Goal: Task Accomplishment & Management: Use online tool/utility

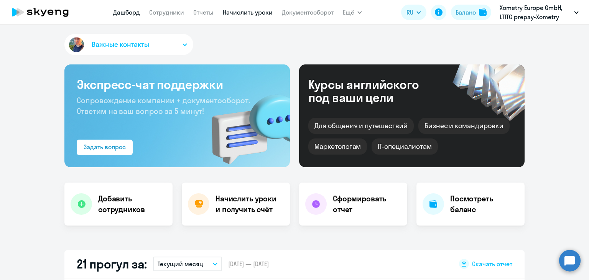
click at [241, 13] on link "Начислить уроки" at bounding box center [248, 12] width 50 height 8
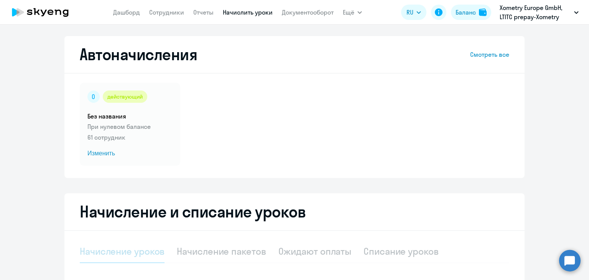
scroll to position [137, 0]
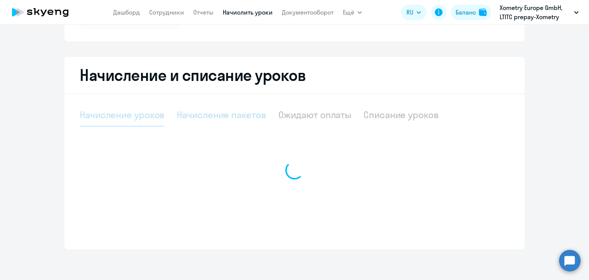
select select "10"
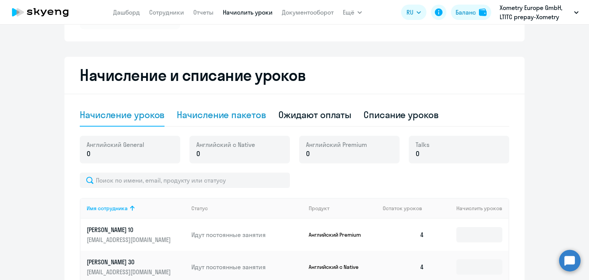
click at [243, 117] on div "Начисление пакетов" at bounding box center [221, 115] width 89 height 12
select select "10"
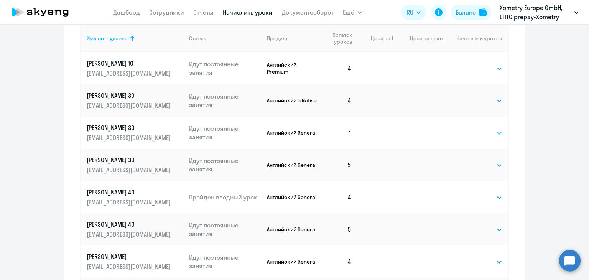
scroll to position [340, 0]
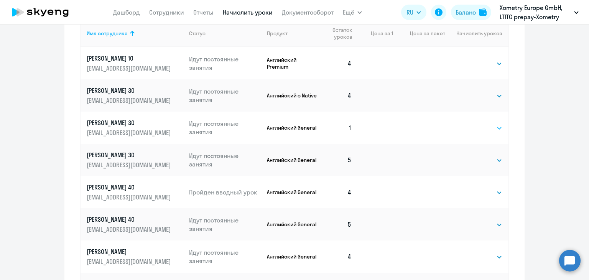
click at [473, 130] on select "Выбрать 4 8 16 32 64" at bounding box center [486, 128] width 31 height 9
select select "4"
click at [471, 124] on select "Выбрать 4 8 16 32 64" at bounding box center [486, 128] width 31 height 9
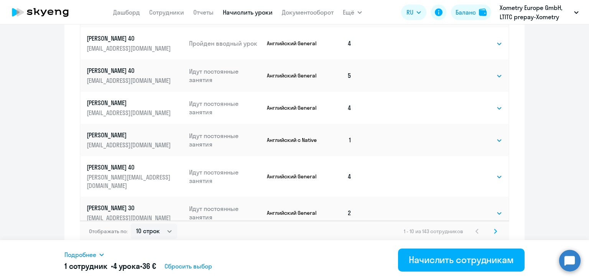
scroll to position [493, 0]
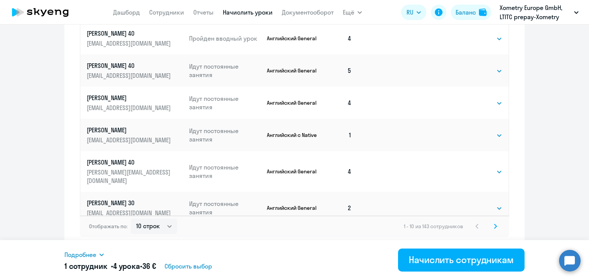
click at [497, 224] on div "Отображать по: 10 строк 30 строк 50 строк 1 - 10 из 143 сотрудников" at bounding box center [295, 226] width 430 height 21
click at [494, 227] on svg-icon at bounding box center [495, 226] width 9 height 9
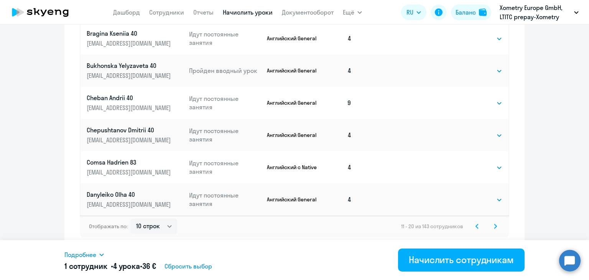
click at [494, 227] on svg-icon at bounding box center [495, 226] width 9 height 9
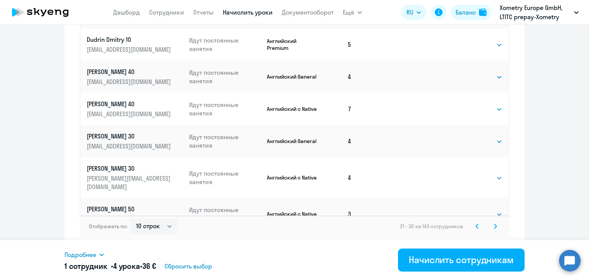
click at [494, 227] on icon at bounding box center [495, 226] width 3 height 5
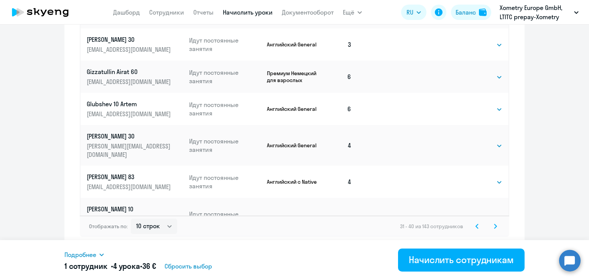
click at [495, 226] on icon at bounding box center [496, 226] width 2 height 4
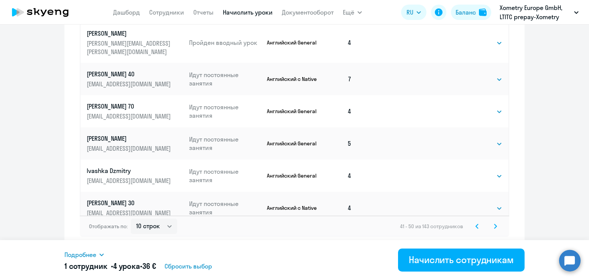
click at [491, 229] on svg-icon at bounding box center [495, 226] width 9 height 9
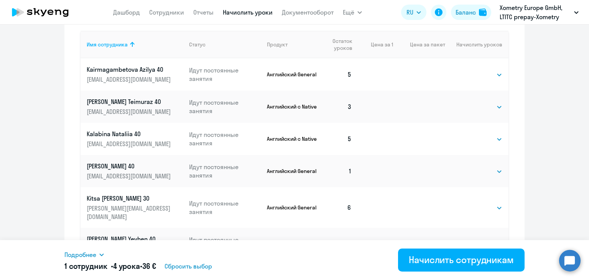
scroll to position [331, 0]
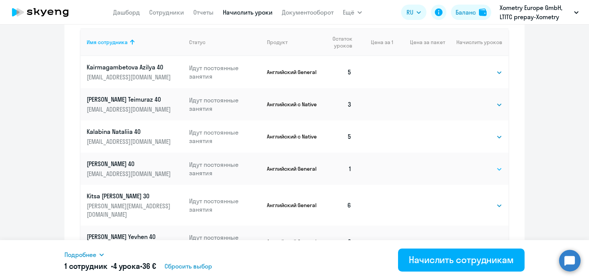
click at [480, 170] on select "Выбрать 4 8 16 32 64" at bounding box center [486, 169] width 31 height 9
select select "4"
click at [471, 165] on select "Выбрать 4 8 16 32 64" at bounding box center [486, 169] width 31 height 9
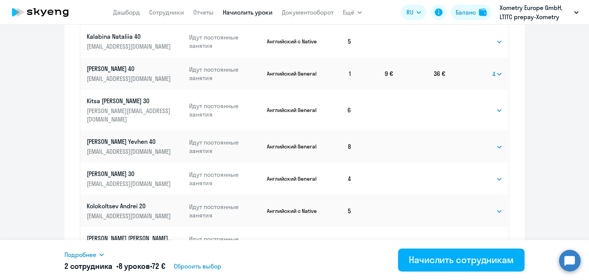
scroll to position [493, 0]
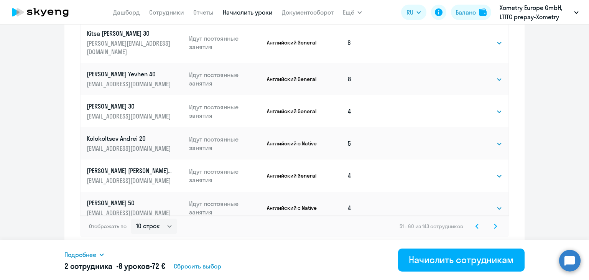
click at [496, 229] on svg-icon at bounding box center [495, 226] width 9 height 9
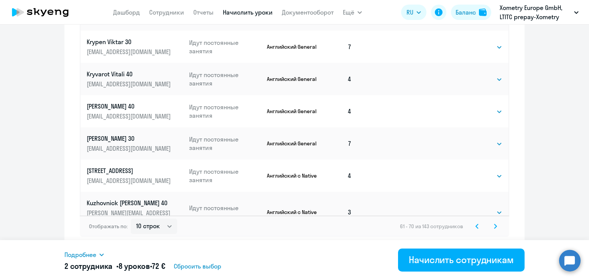
click at [494, 228] on icon at bounding box center [495, 226] width 3 height 5
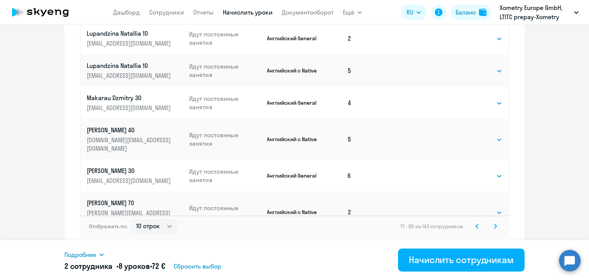
click at [494, 224] on icon at bounding box center [495, 226] width 3 height 5
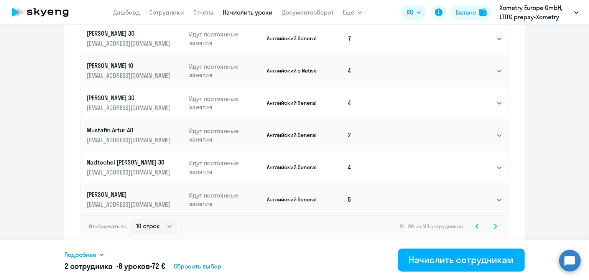
click at [494, 226] on icon at bounding box center [495, 226] width 3 height 5
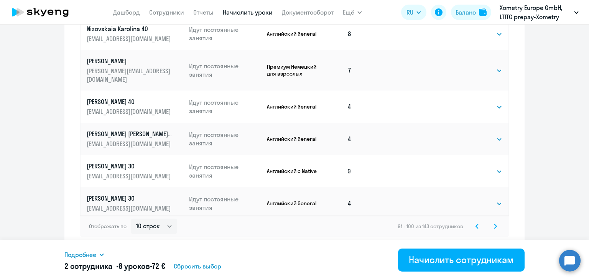
click at [494, 226] on icon at bounding box center [495, 226] width 3 height 5
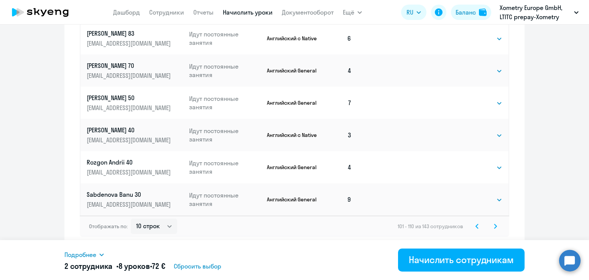
click at [491, 226] on svg-icon at bounding box center [495, 226] width 9 height 9
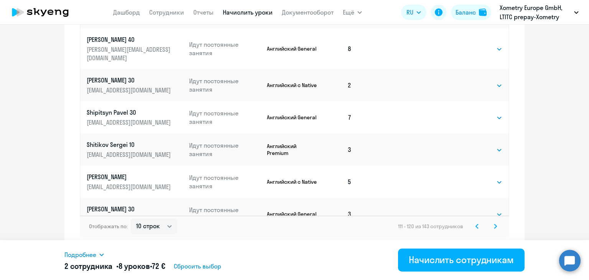
click at [494, 225] on icon at bounding box center [495, 226] width 3 height 5
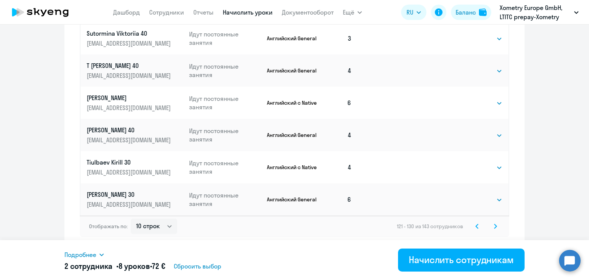
click at [494, 226] on icon at bounding box center [495, 226] width 3 height 5
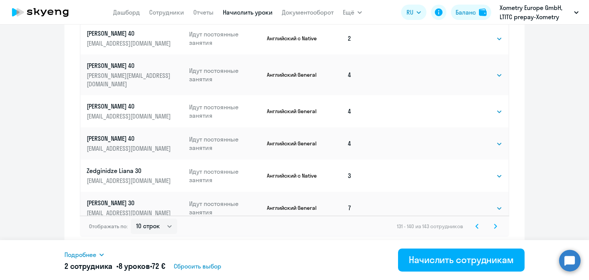
click at [495, 226] on icon at bounding box center [496, 226] width 2 height 4
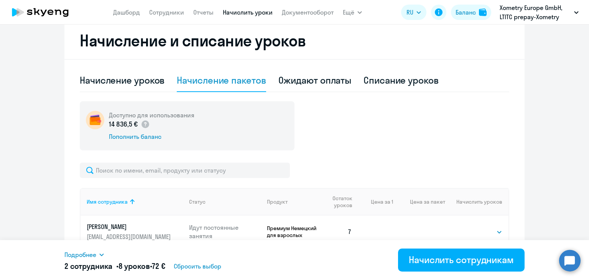
scroll to position [268, 0]
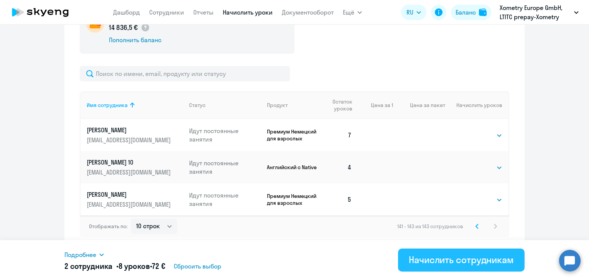
click at [450, 267] on button "Начислить сотрудникам" at bounding box center [461, 260] width 127 height 23
